Goal: Check status: Check status

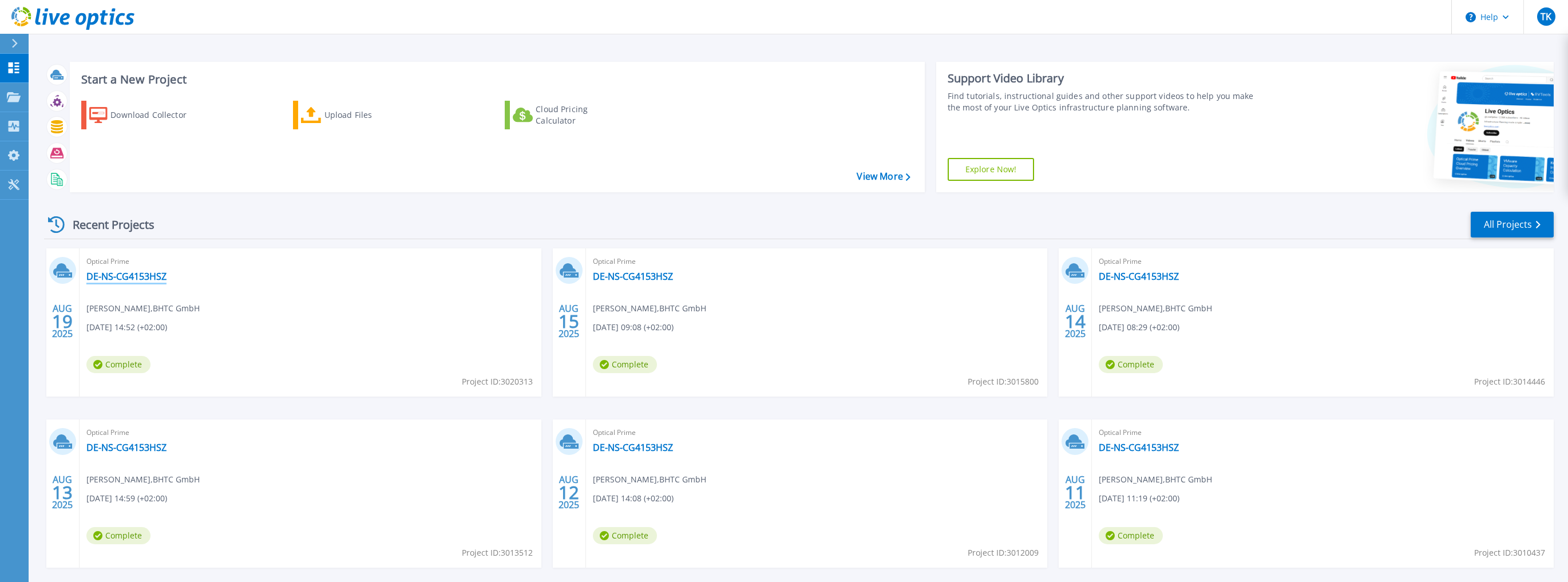
click at [130, 279] on link "DE-NS-CG4153HSZ" at bounding box center [126, 277] width 80 height 12
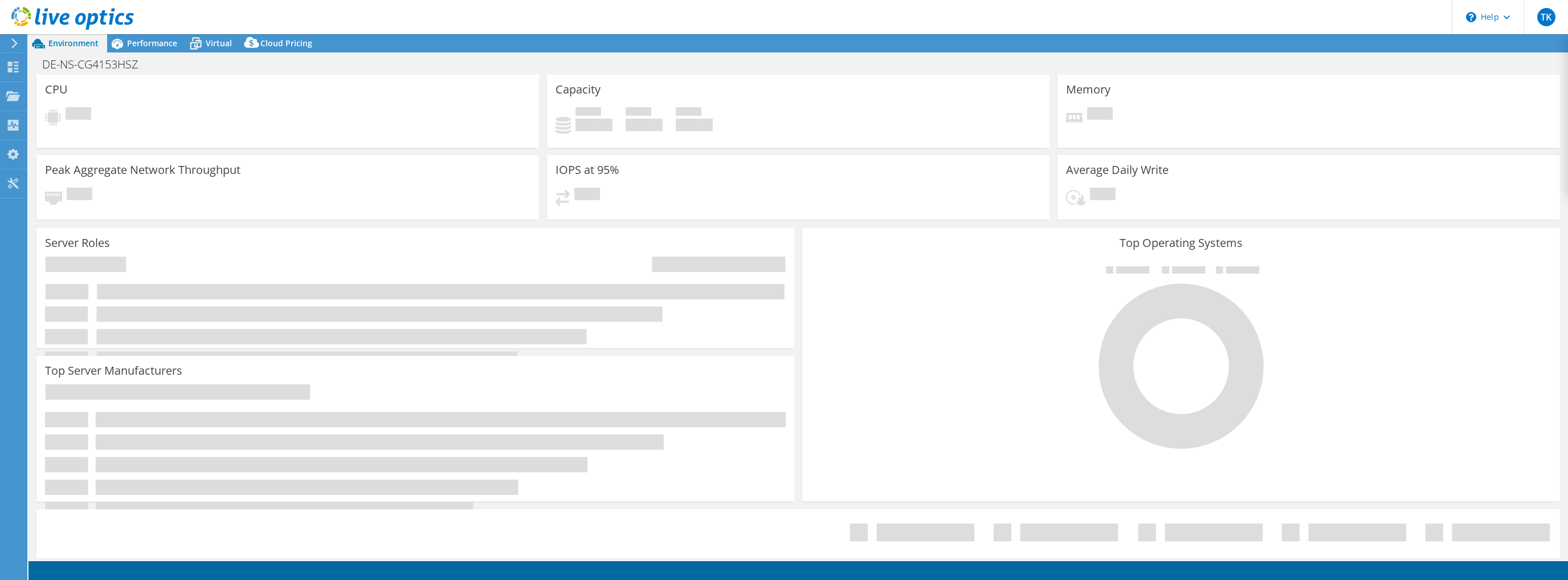
select select "USD"
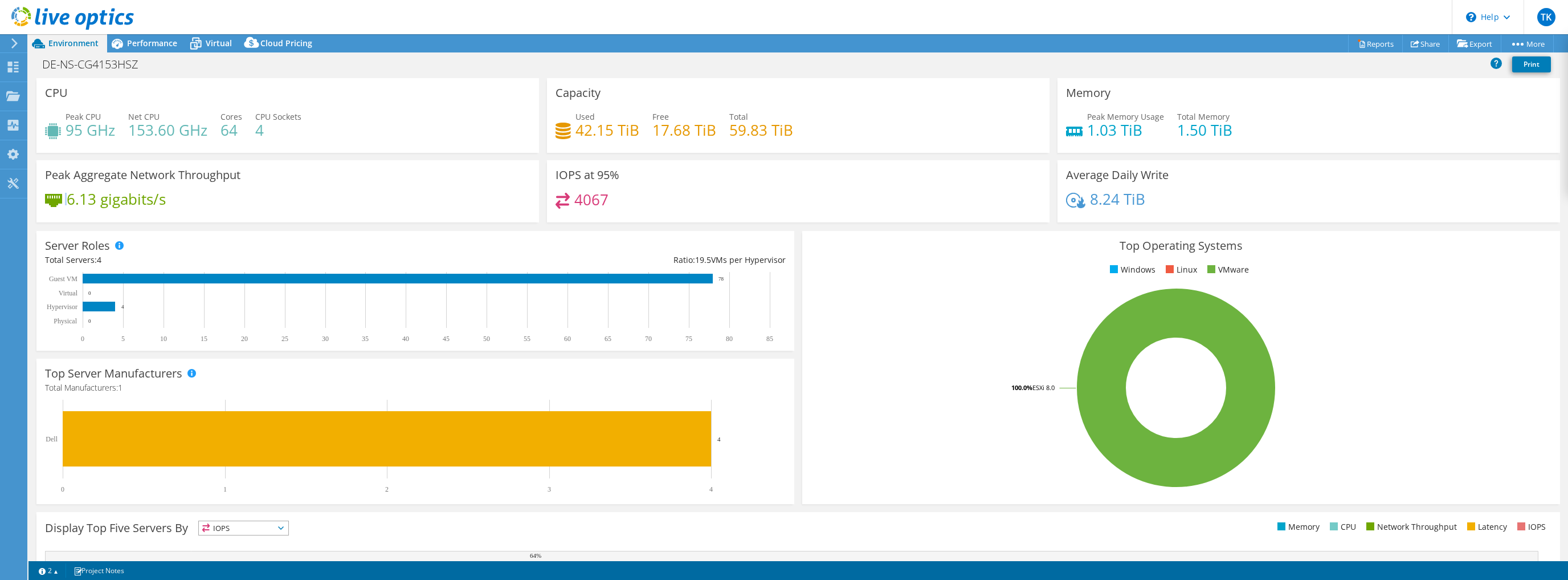
drag, startPoint x: 69, startPoint y: 197, endPoint x: 195, endPoint y: 191, distance: 126.1
click at [195, 191] on div "Peak Aggregate Network Throughput 6.13 gigabits/s" at bounding box center [288, 191] width 502 height 62
click at [194, 193] on div "6.13 gigabits/s" at bounding box center [287, 204] width 485 height 24
